Goal: Information Seeking & Learning: Stay updated

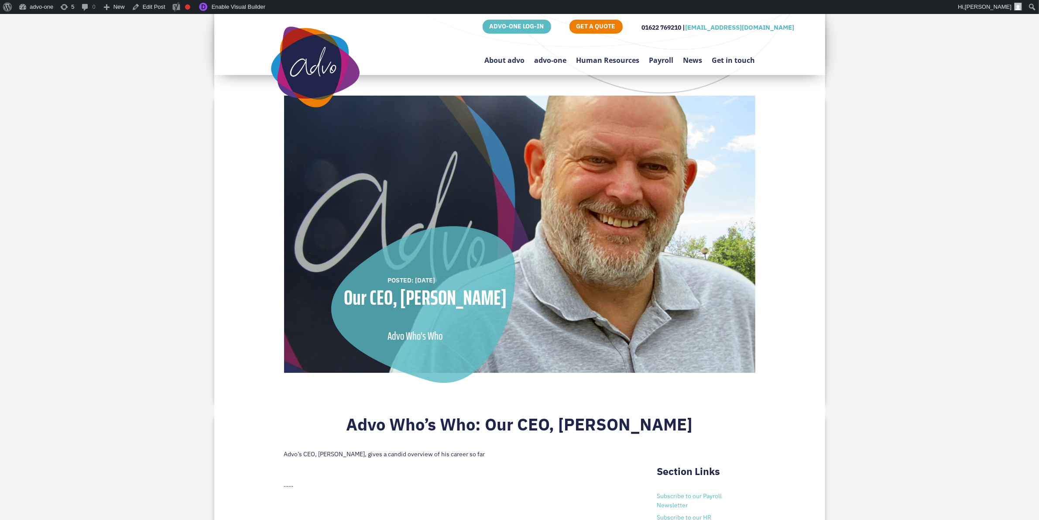
scroll to position [55, 0]
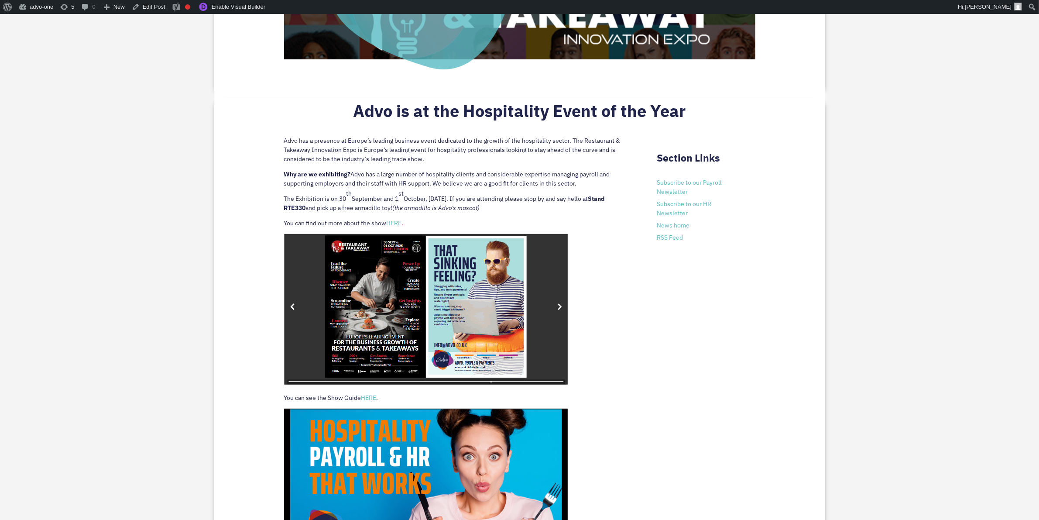
scroll to position [436, 0]
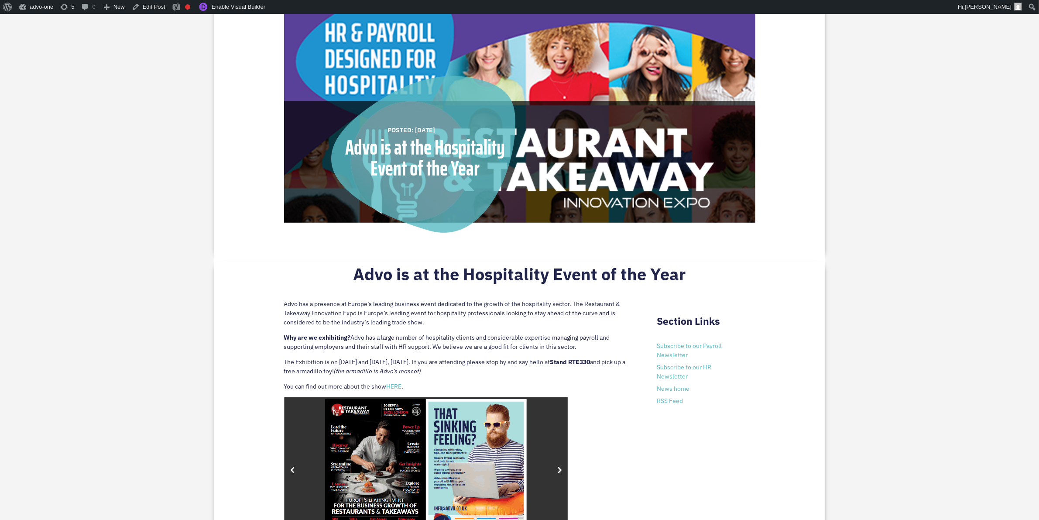
scroll to position [273, 0]
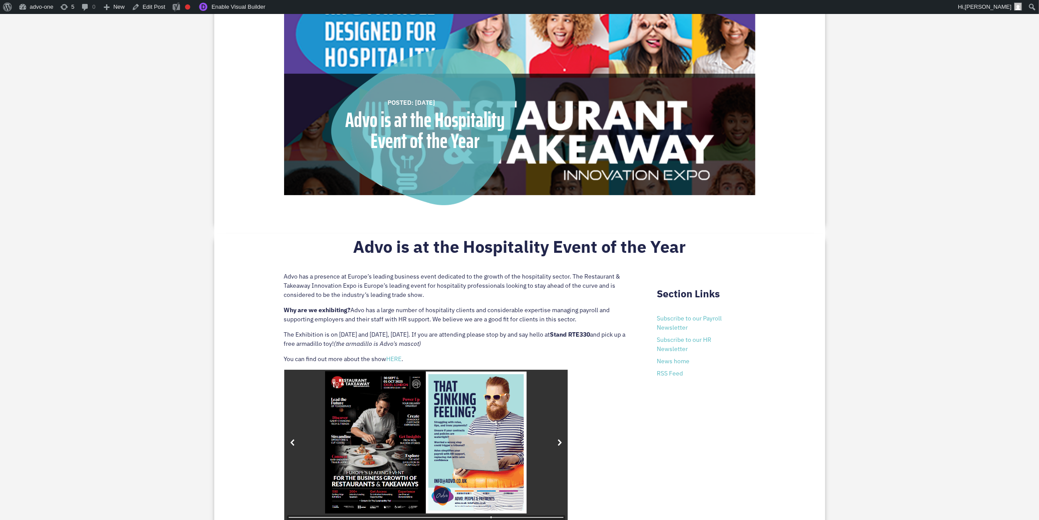
click at [424, 295] on p "Advo has a presence at Europe’s leading business event dedicated to the growth …" at bounding box center [457, 289] width 347 height 34
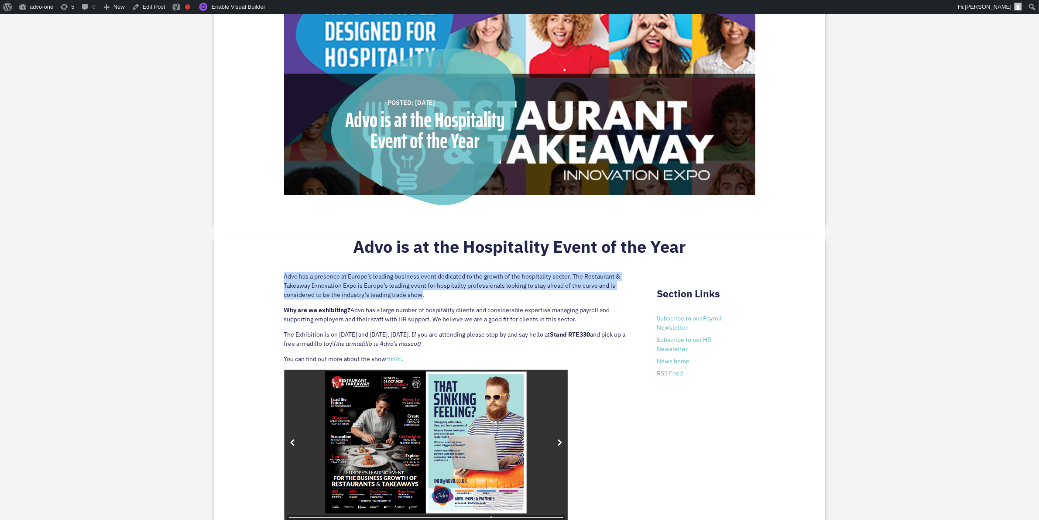
drag, startPoint x: 389, startPoint y: 289, endPoint x: 275, endPoint y: 277, distance: 114.6
click at [275, 277] on div "Advo is at the Hospitality Event of the Year Advo has a presence at Europe’s le…" at bounding box center [519, 504] width 611 height 543
copy p "Advo has a presence at Europe’s leading business event dedicated to the growth …"
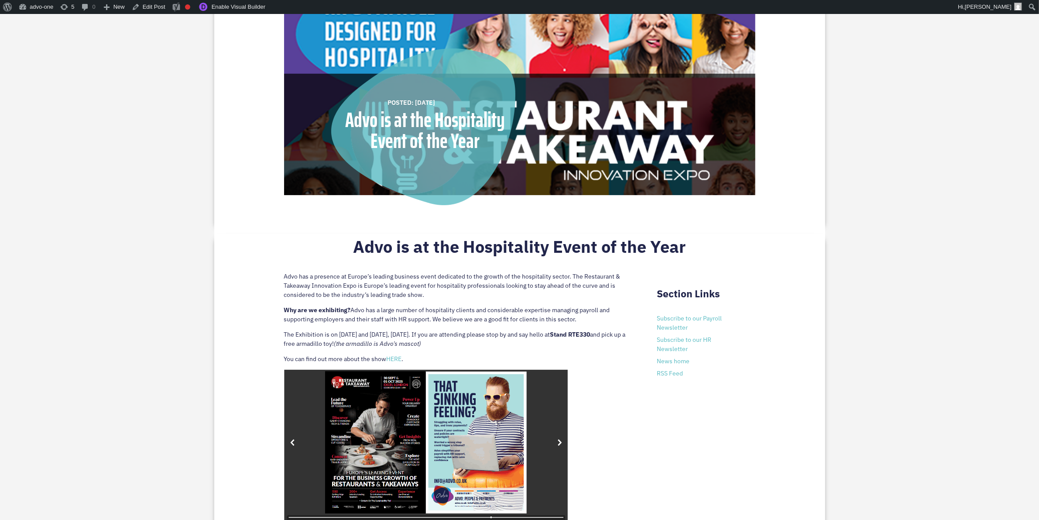
click at [588, 210] on div "POSTED: September 28 2025 Advo is at the Hospitality Event of the Year" at bounding box center [519, 75] width 471 height 316
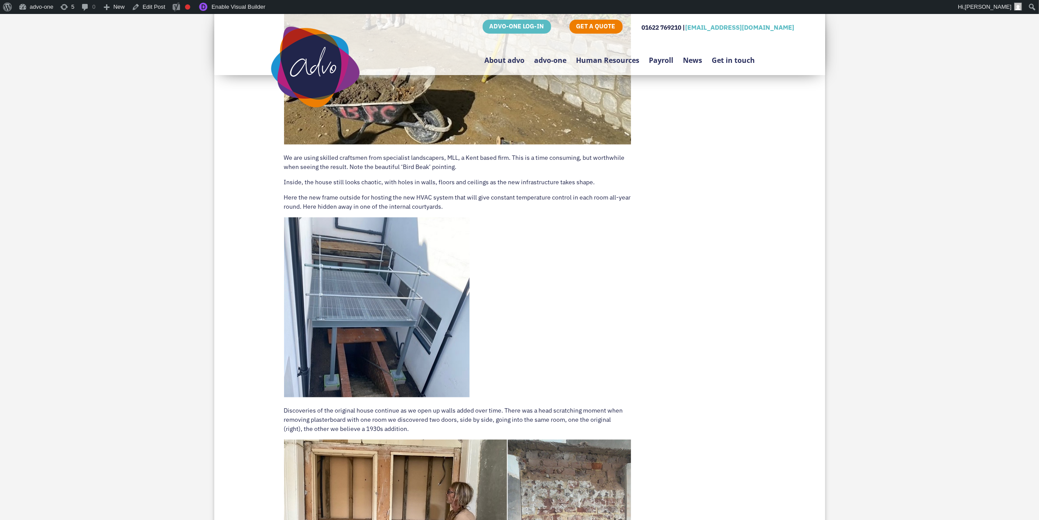
scroll to position [873, 0]
